Goal: Check status

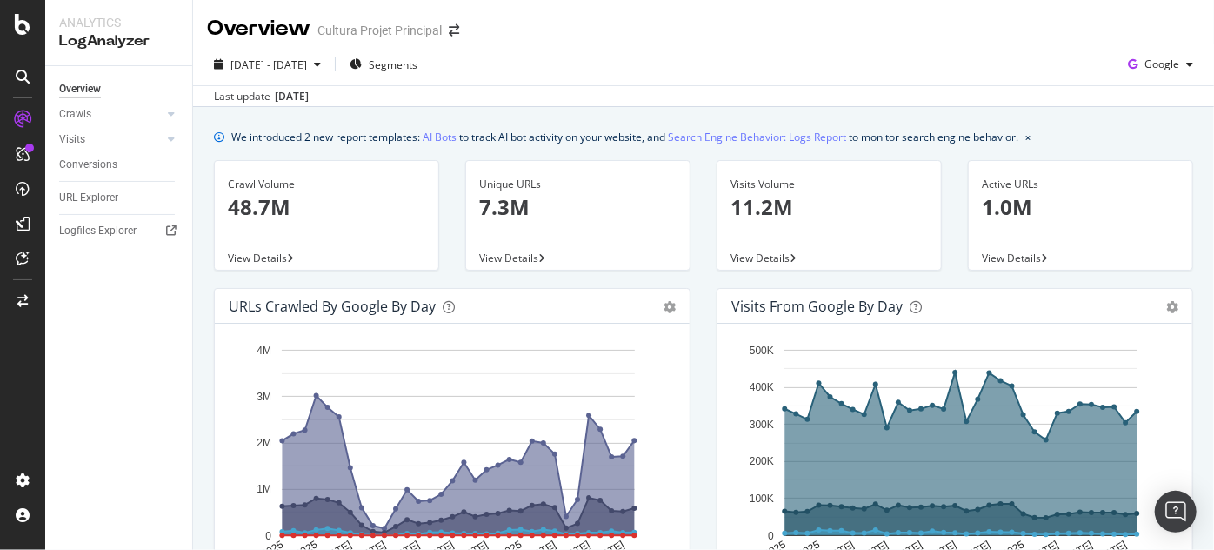
drag, startPoint x: 1214, startPoint y: 3, endPoint x: 839, endPoint y: 64, distance: 379.8
click at [839, 64] on div "[DATE] - [DATE] Segments Google" at bounding box center [703, 67] width 1021 height 35
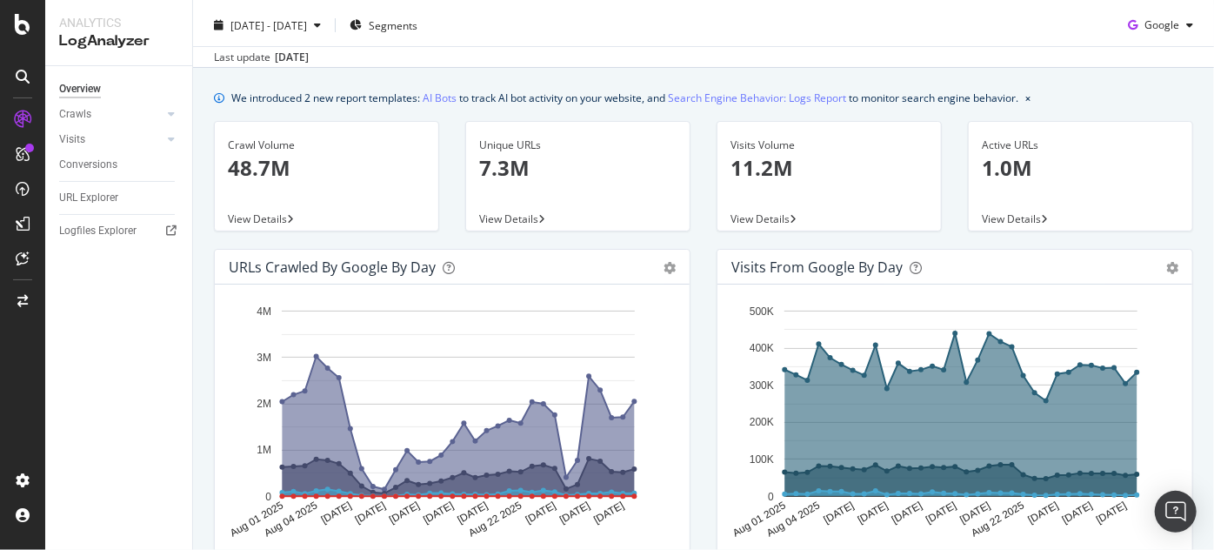
scroll to position [22, 0]
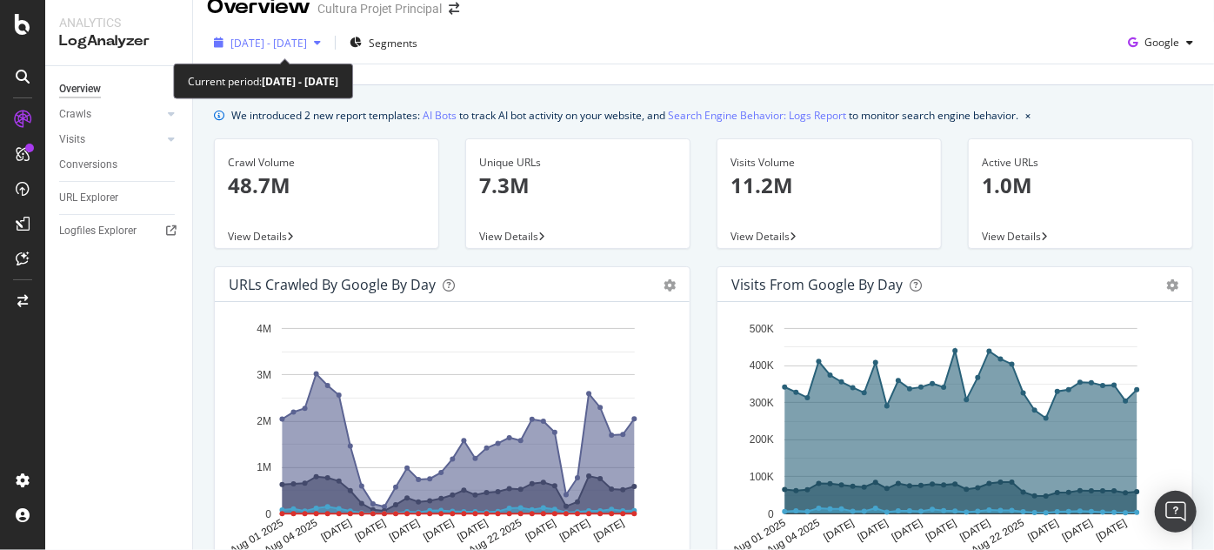
click at [301, 44] on span "[DATE] - [DATE]" at bounding box center [268, 43] width 77 height 15
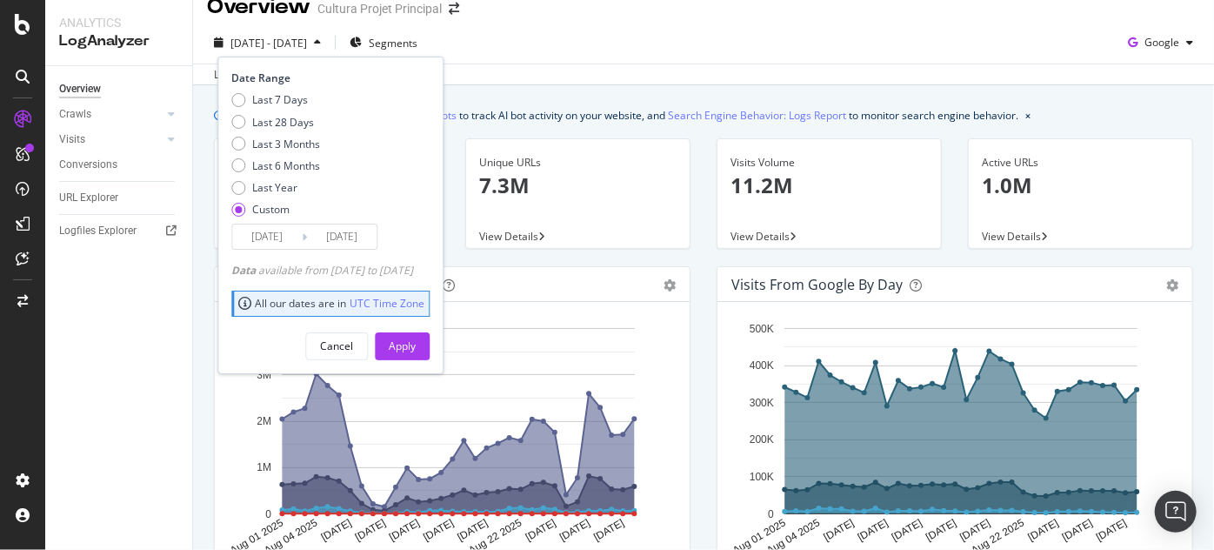
click at [271, 248] on div "[DATE] Navigate forward to interact with the calendar and select a date. Press …" at bounding box center [304, 236] width 146 height 26
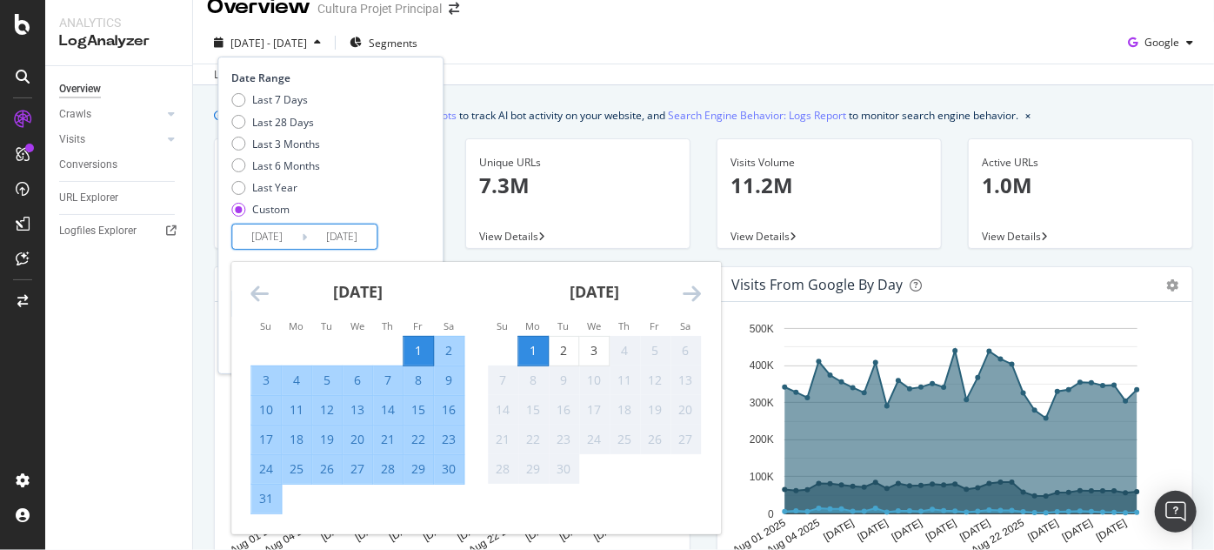
click at [270, 239] on input "[DATE]" at bounding box center [267, 236] width 70 height 24
click at [253, 291] on icon "Move backward to switch to the previous month." at bounding box center [259, 293] width 18 height 21
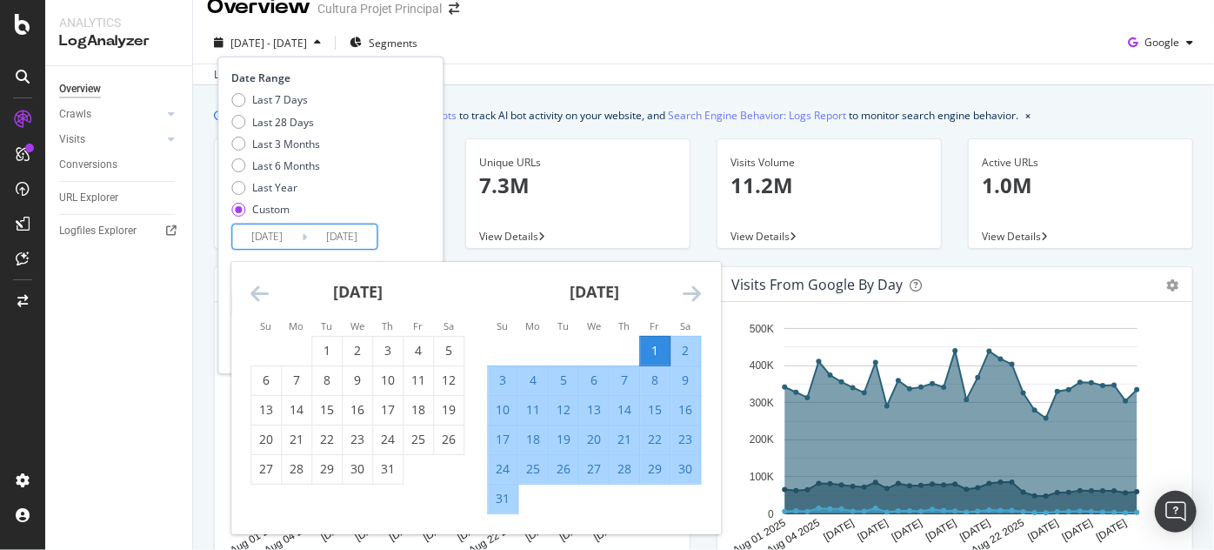
click at [356, 293] on strong "[DATE]" at bounding box center [358, 291] width 50 height 21
click at [286, 238] on input "[DATE]" at bounding box center [267, 236] width 70 height 24
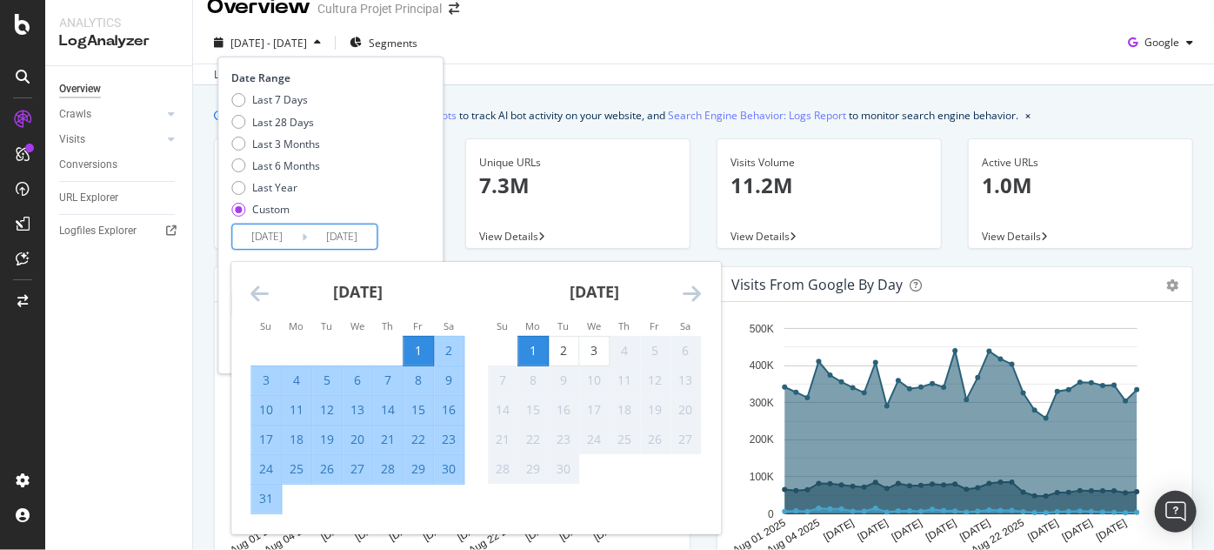
click at [259, 287] on icon "Move backward to switch to the previous month." at bounding box center [259, 293] width 18 height 21
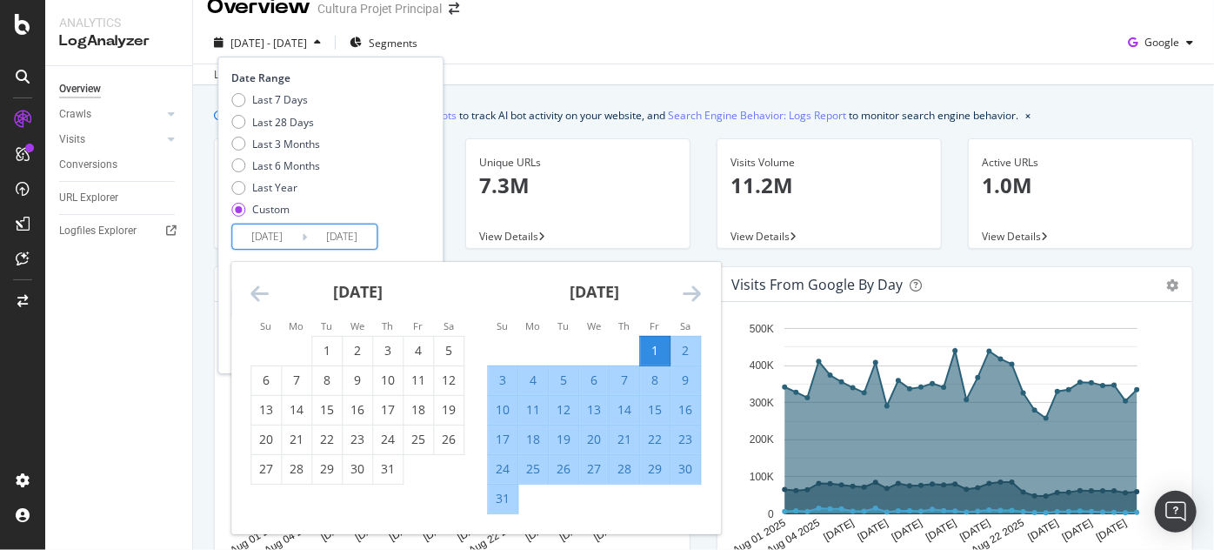
click at [259, 287] on icon "Move backward to switch to the previous month." at bounding box center [259, 293] width 18 height 21
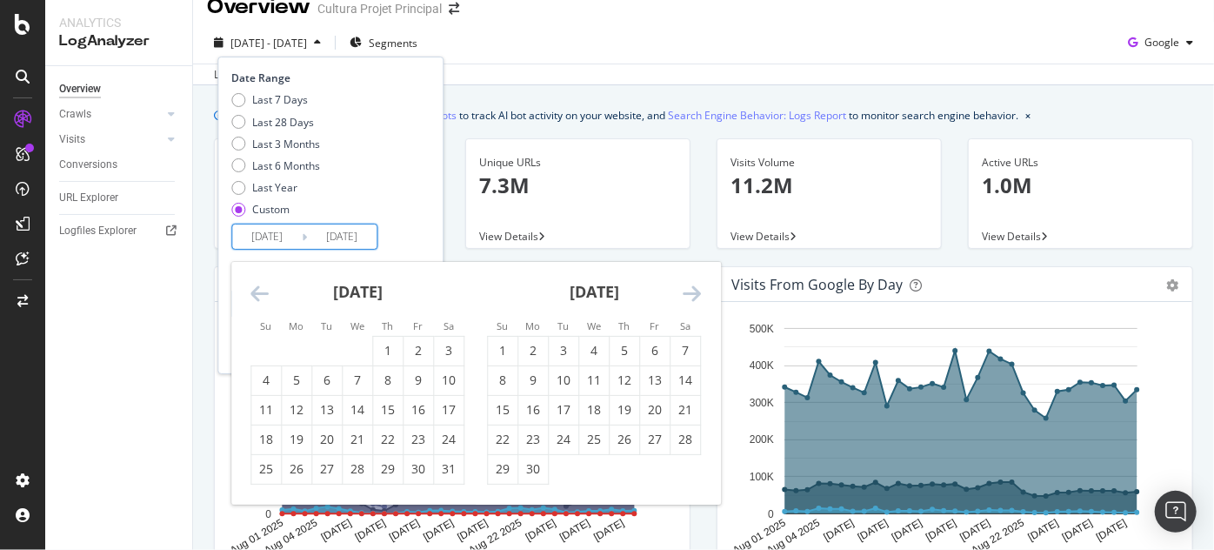
click at [259, 287] on icon "Move backward to switch to the previous month." at bounding box center [259, 293] width 18 height 21
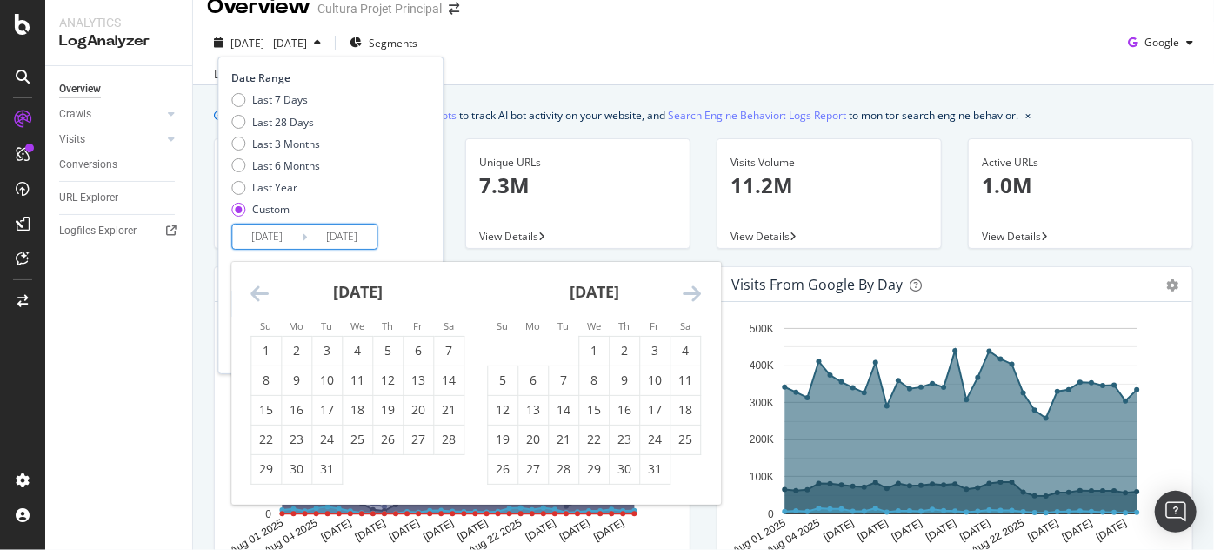
click at [259, 287] on icon "Move backward to switch to the previous month." at bounding box center [259, 293] width 18 height 21
click at [456, 355] on div "3" at bounding box center [449, 350] width 30 height 17
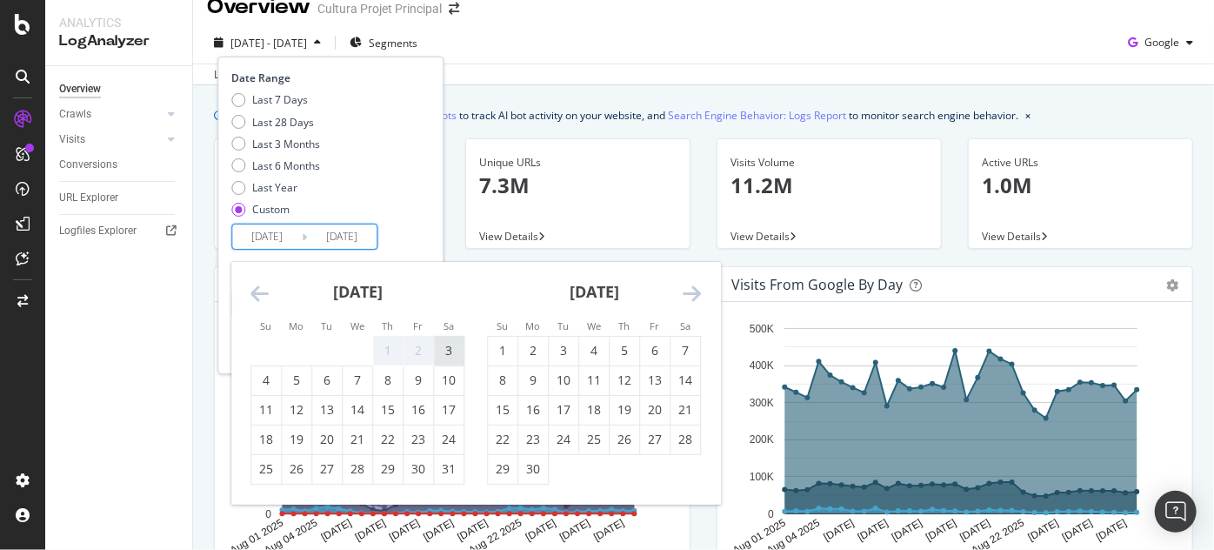
type input "[DATE]"
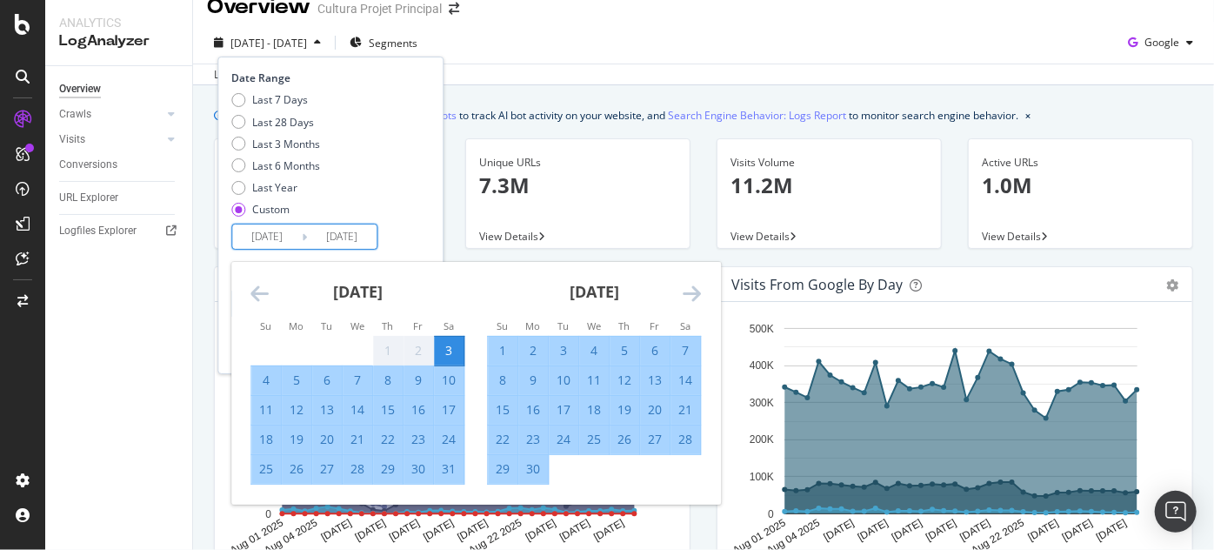
click at [458, 470] on div "31" at bounding box center [449, 468] width 30 height 17
type input "[DATE]"
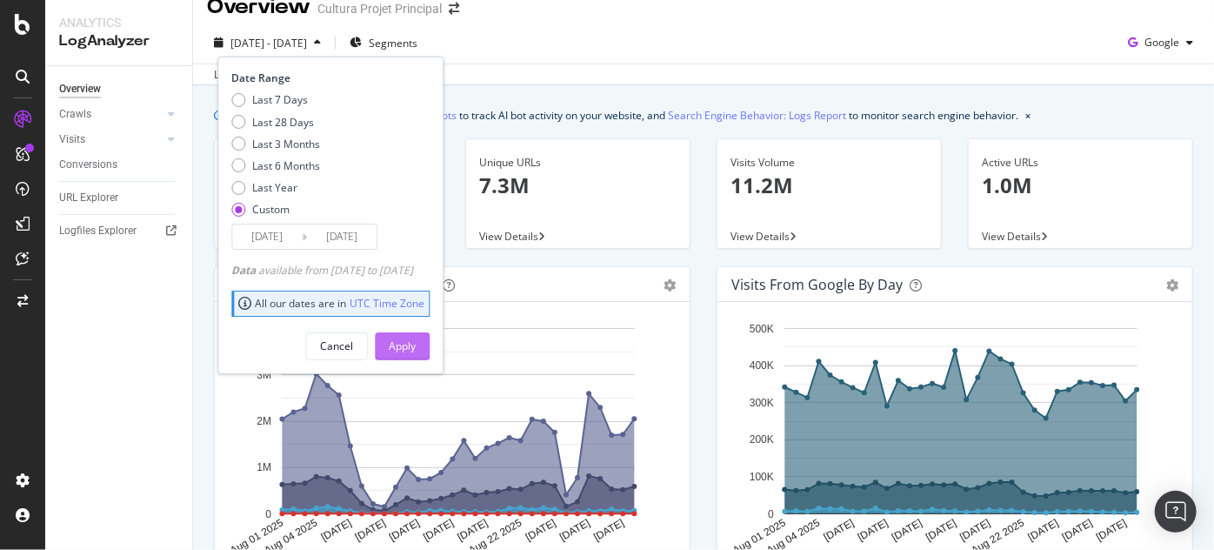
click at [416, 343] on div "Apply" at bounding box center [402, 345] width 27 height 15
